Goal: Task Accomplishment & Management: Manage account settings

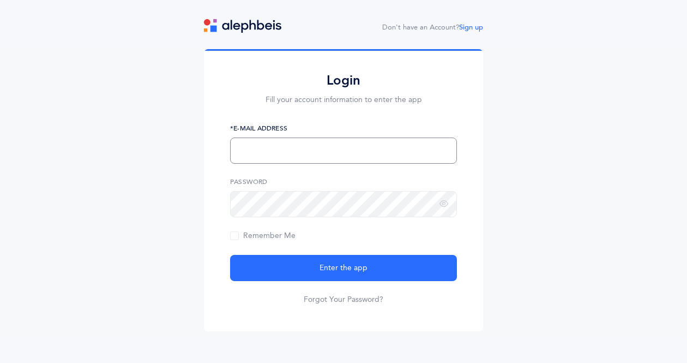
click at [297, 152] on input "text" at bounding box center [343, 150] width 227 height 26
type input "[PERSON_NAME][EMAIL_ADDRESS][PERSON_NAME][DOMAIN_NAME]"
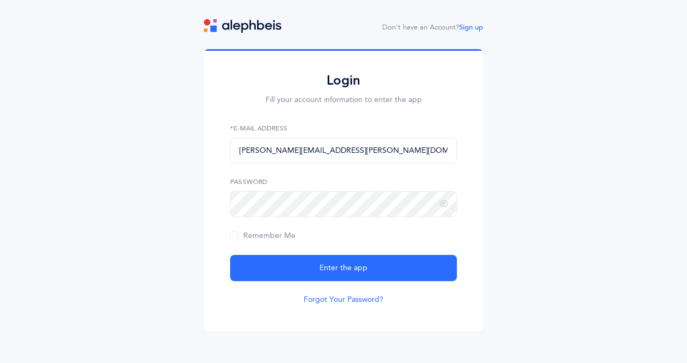
click at [321, 296] on link "Forgot Your Password?" at bounding box center [344, 299] width 80 height 11
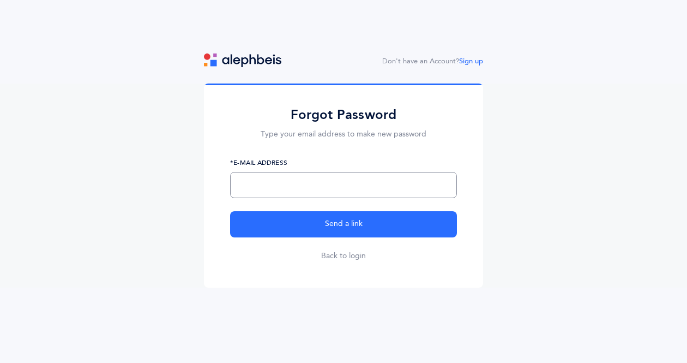
click at [284, 186] on input "text" at bounding box center [343, 185] width 227 height 26
type input "[PERSON_NAME][EMAIL_ADDRESS][PERSON_NAME][DOMAIN_NAME]"
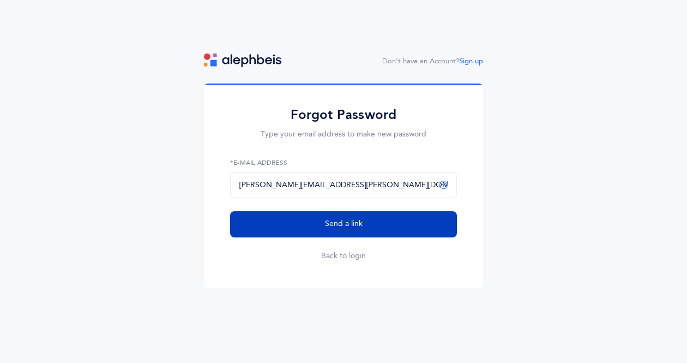
click at [322, 222] on button "Send a link" at bounding box center [343, 224] width 227 height 26
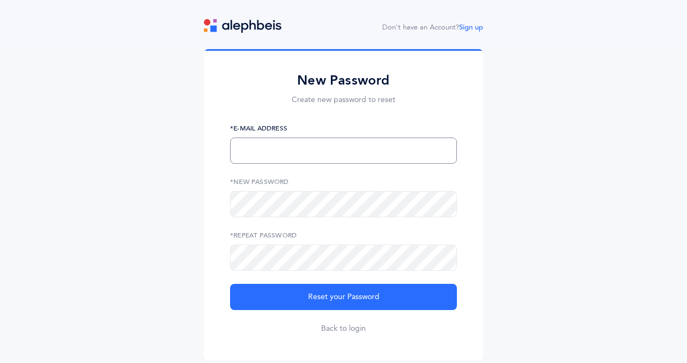
click at [272, 146] on input "text" at bounding box center [343, 150] width 227 height 26
type input "[PERSON_NAME][EMAIL_ADDRESS][PERSON_NAME][DOMAIN_NAME]"
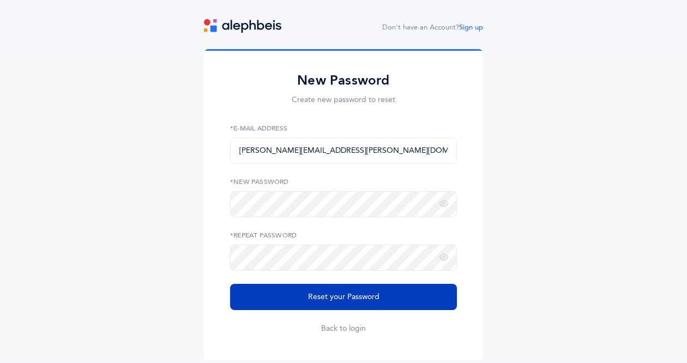
click at [345, 292] on span "Reset your Password" at bounding box center [343, 296] width 71 height 11
click at [351, 299] on span "Reset your Password" at bounding box center [343, 296] width 71 height 11
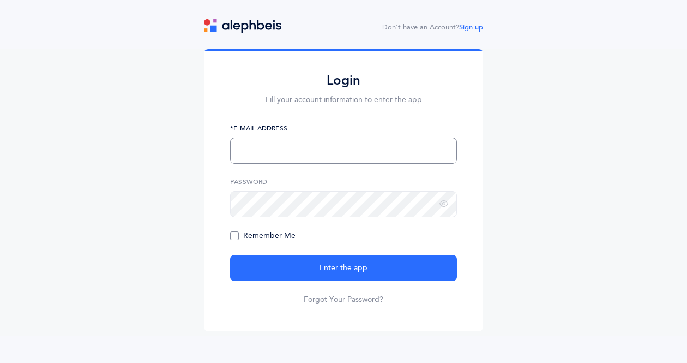
type input "[PERSON_NAME][EMAIL_ADDRESS][PERSON_NAME][DOMAIN_NAME]"
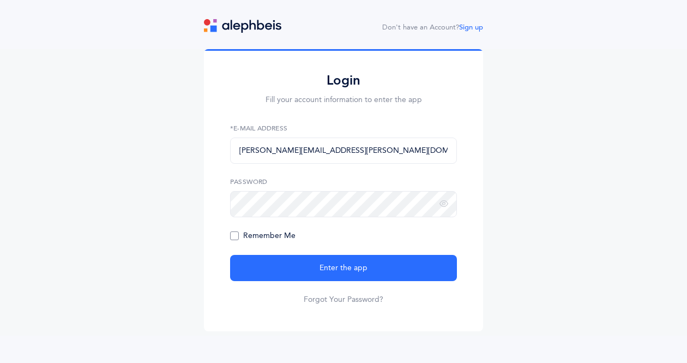
click at [276, 233] on span "Remember Me" at bounding box center [262, 235] width 65 height 9
click at [0, 0] on input "Remember Me" at bounding box center [0, 0] width 0 height 0
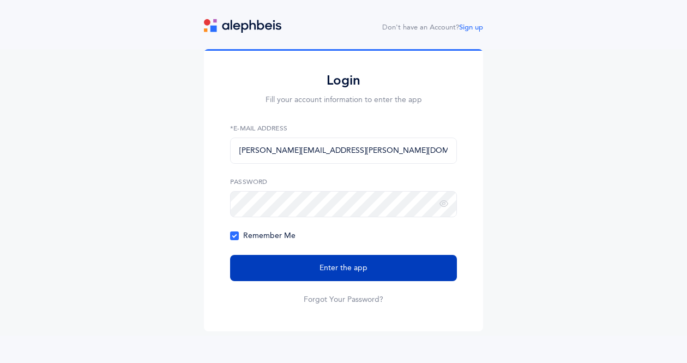
click at [310, 270] on button "Enter the app" at bounding box center [343, 268] width 227 height 26
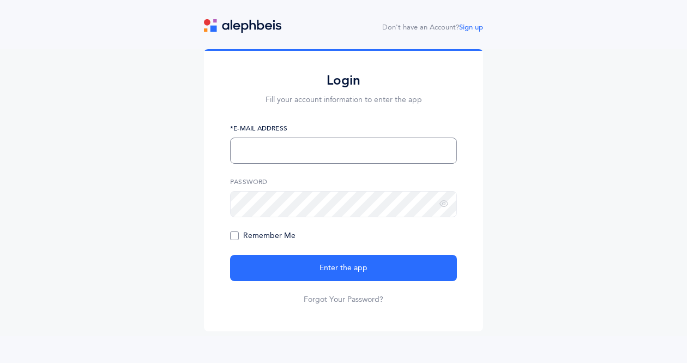
type input "[PERSON_NAME][EMAIL_ADDRESS][PERSON_NAME][DOMAIN_NAME]"
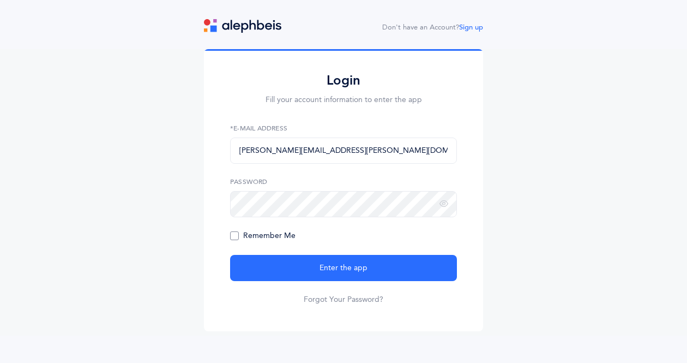
click at [254, 235] on span "Remember Me" at bounding box center [262, 235] width 65 height 9
click at [0, 0] on input "Remember Me" at bounding box center [0, 0] width 0 height 0
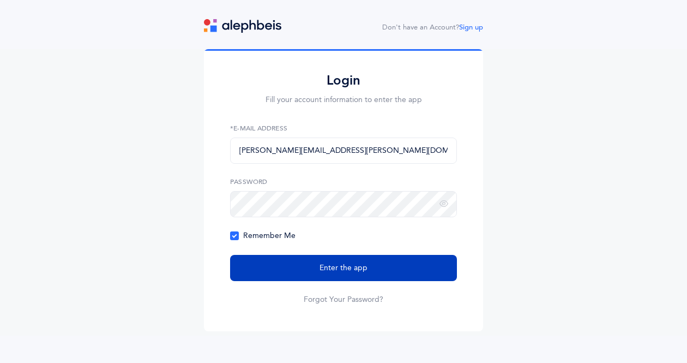
click at [400, 271] on button "Enter the app" at bounding box center [343, 268] width 227 height 26
